Goal: Navigation & Orientation: Find specific page/section

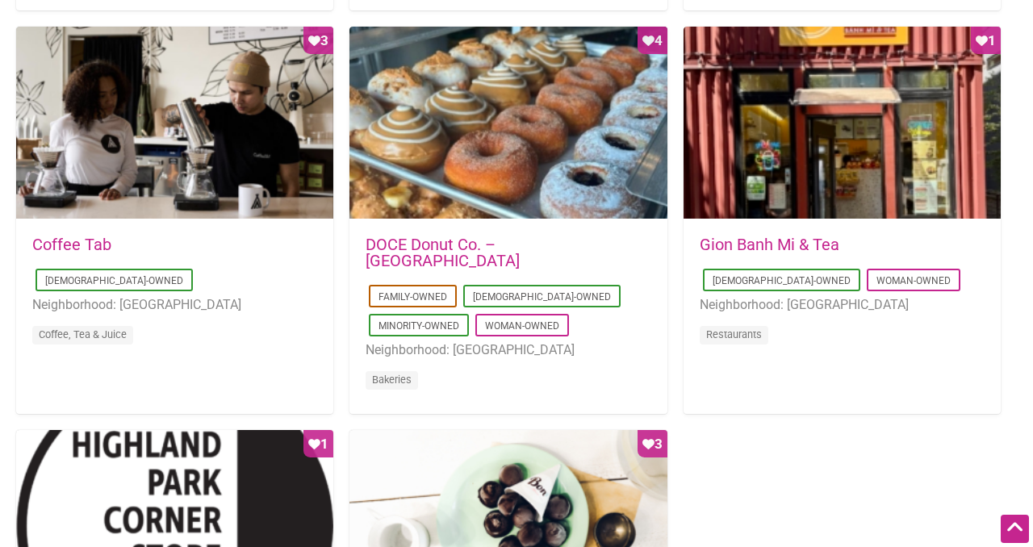
scroll to position [1202, 0]
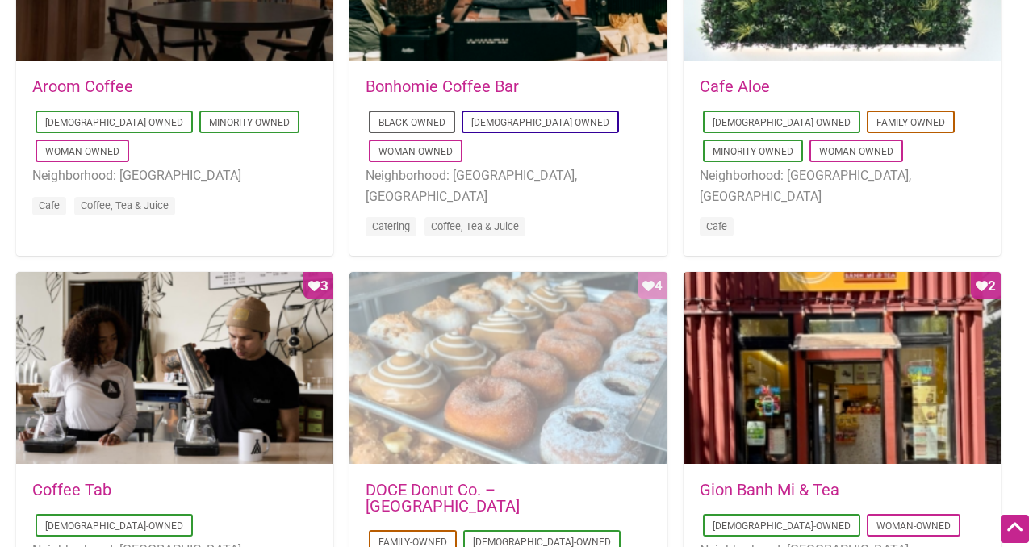
scroll to position [980, 0]
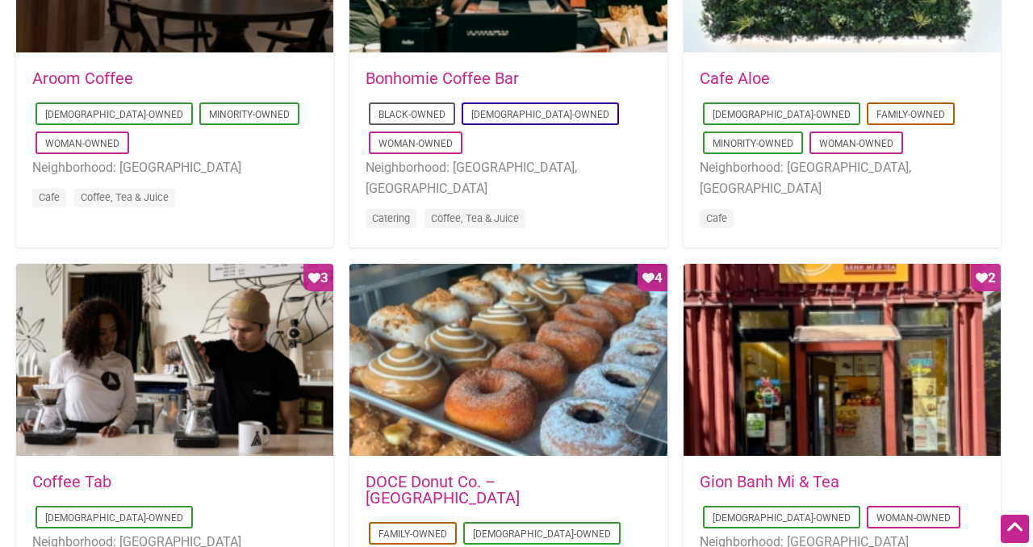
click at [757, 82] on link "Cafe Aloe" at bounding box center [735, 78] width 70 height 19
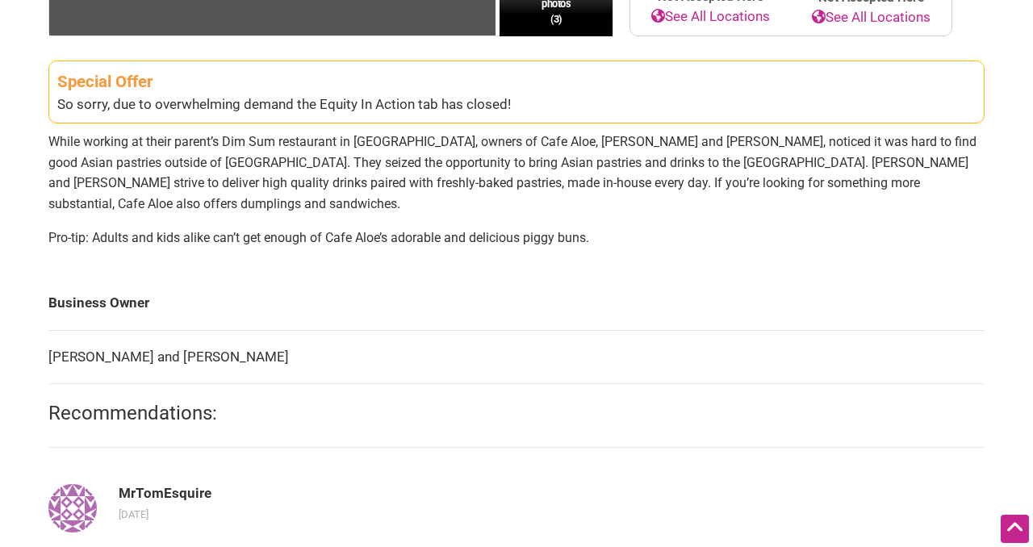
scroll to position [533, 0]
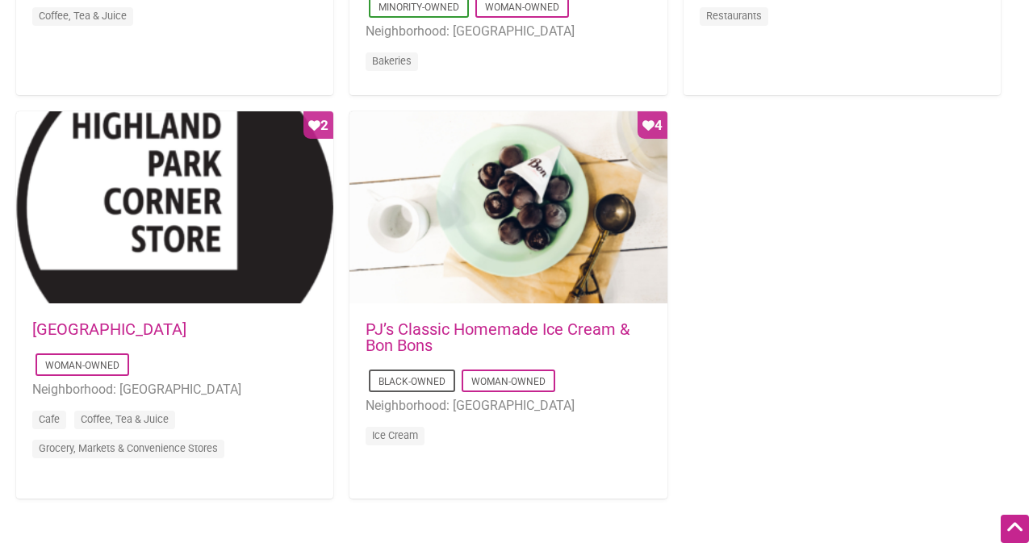
scroll to position [1543, 0]
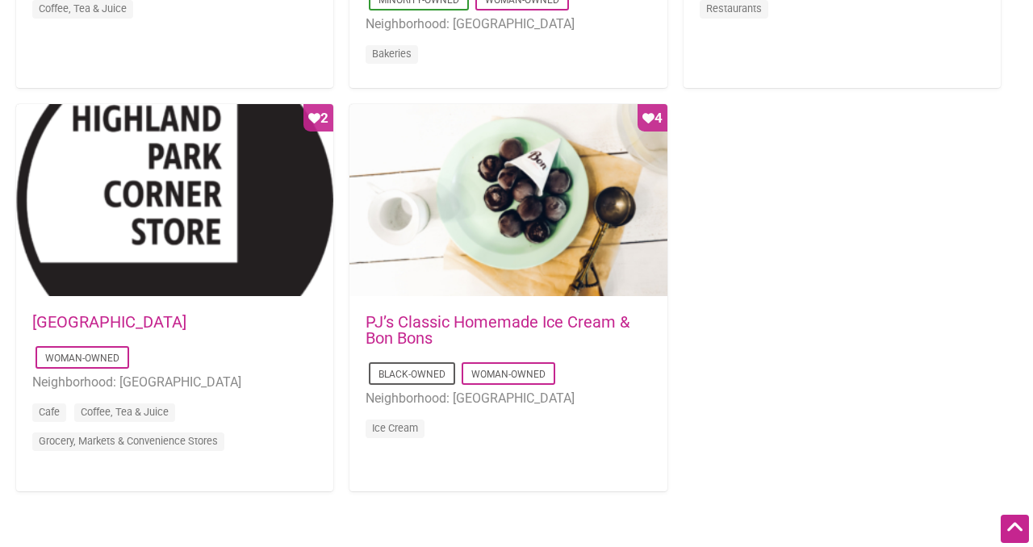
click at [572, 323] on link "PJ’s Classic Homemade Ice Cream & Bon Bons" at bounding box center [498, 330] width 264 height 36
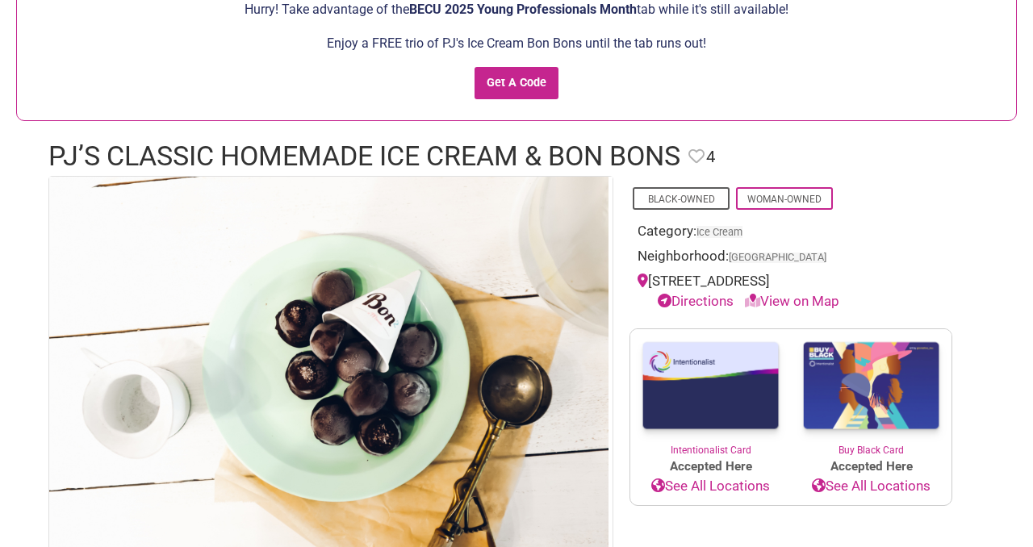
scroll to position [140, 0]
